Goal: Information Seeking & Learning: Find specific page/section

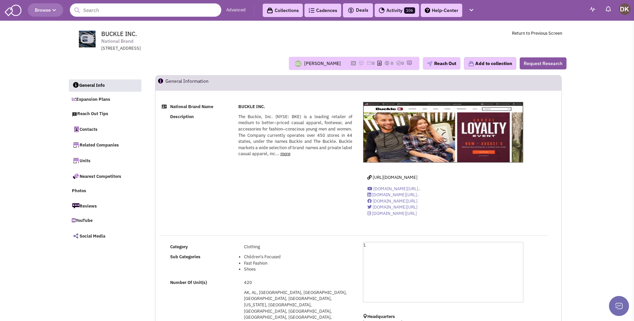
select select
click at [358, 64] on img at bounding box center [360, 62] width 5 height 5
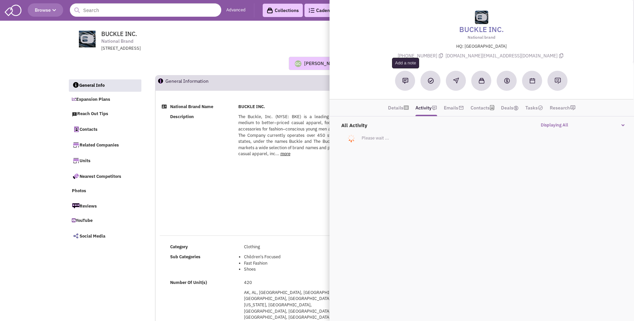
click at [404, 84] on button at bounding box center [405, 81] width 20 height 20
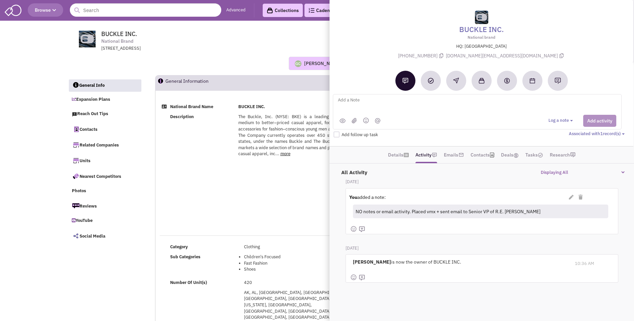
click at [238, 63] on div "[PERSON_NAME] No note found! 0 0 0 Reach Out" at bounding box center [316, 63] width 507 height 13
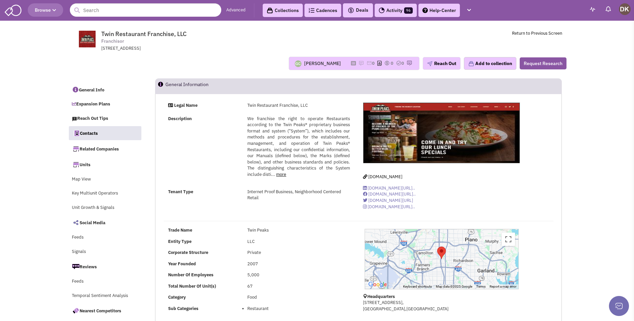
select select
click at [130, 13] on input "text" at bounding box center [145, 9] width 151 height 13
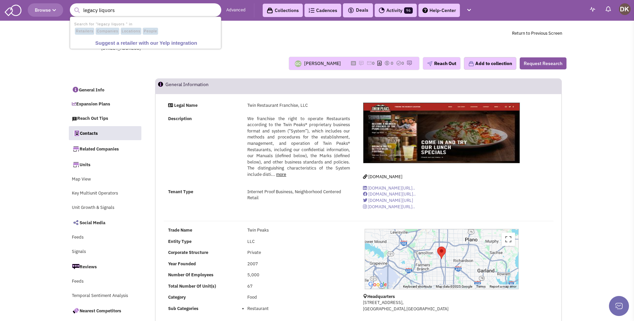
type input "legacy liquors"
click at [72, 5] on button "submit" at bounding box center [77, 10] width 10 height 10
